Goal: Information Seeking & Learning: Learn about a topic

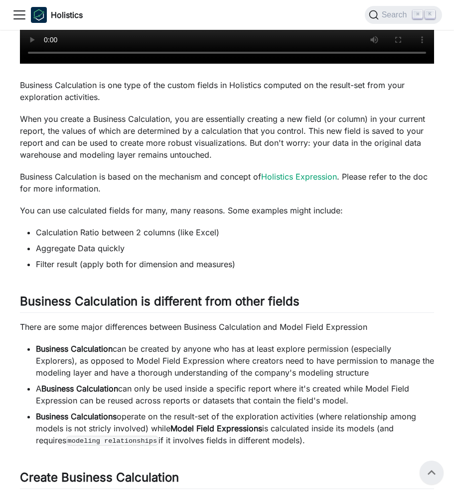
scroll to position [453, 0]
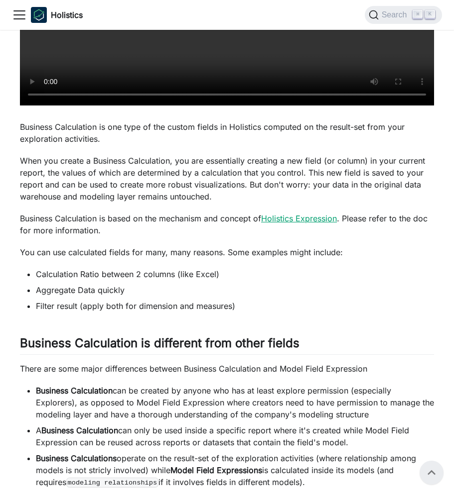
click at [303, 217] on link "Holistics Expression" at bounding box center [299, 219] width 76 height 10
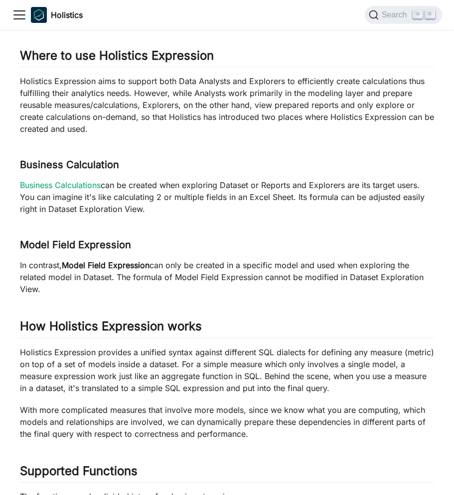
scroll to position [469, 0]
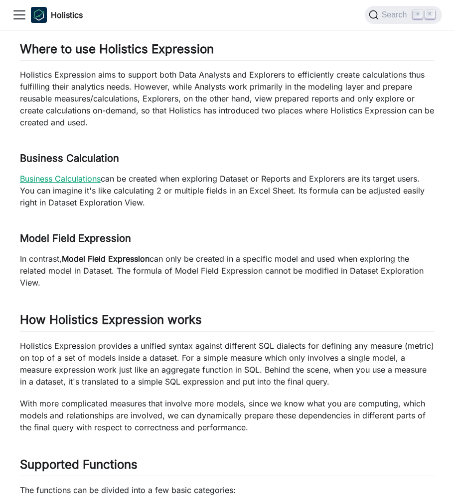
click at [87, 180] on link "Business Calculations" at bounding box center [60, 179] width 81 height 10
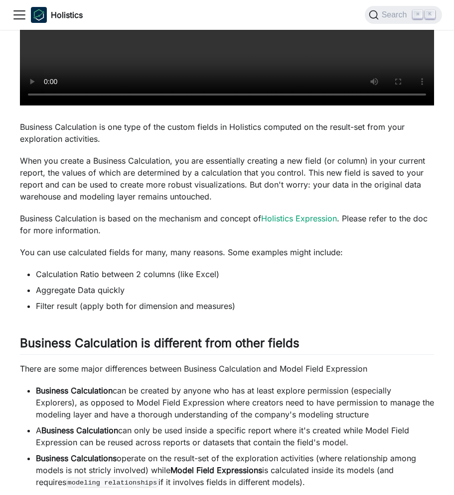
scroll to position [460, 0]
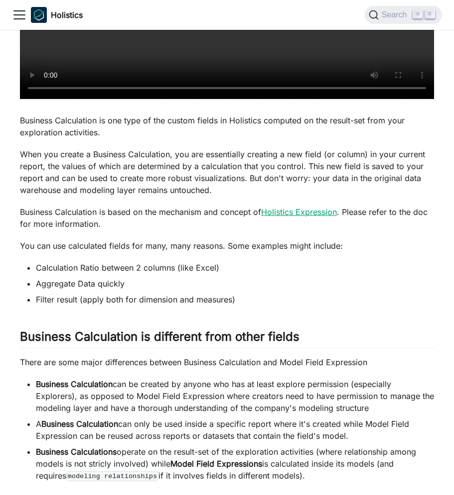
click at [297, 212] on link "Holistics Expression" at bounding box center [299, 212] width 76 height 10
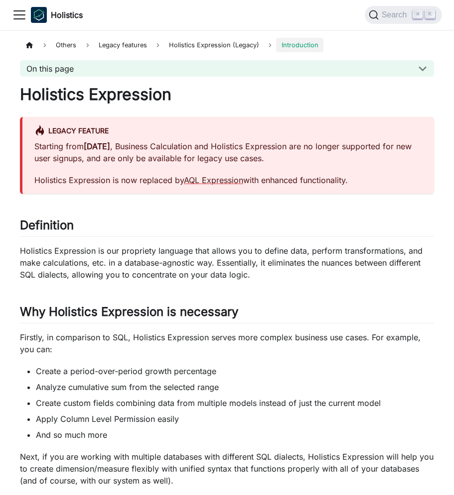
click at [2, 3] on nav "Holistics Docs AMQL Visualizations API Release Notes Roadmap v3.0 Docs Forum Se…" at bounding box center [227, 15] width 454 height 30
